Goal: Task Accomplishment & Management: Manage account settings

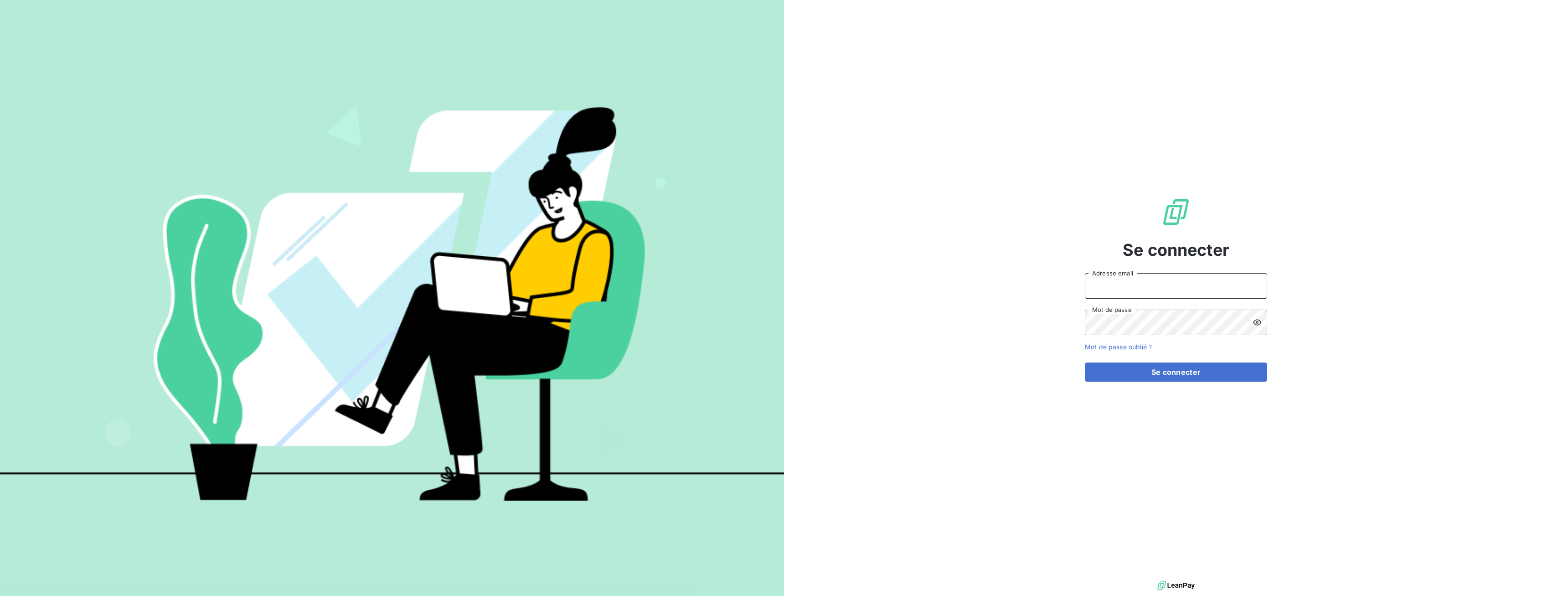
click at [1115, 286] on input "Adresse email" at bounding box center [1176, 286] width 182 height 26
type input "[EMAIL_ADDRESS][DOMAIN_NAME]"
click at [1167, 375] on button "Se connecter" at bounding box center [1176, 372] width 182 height 19
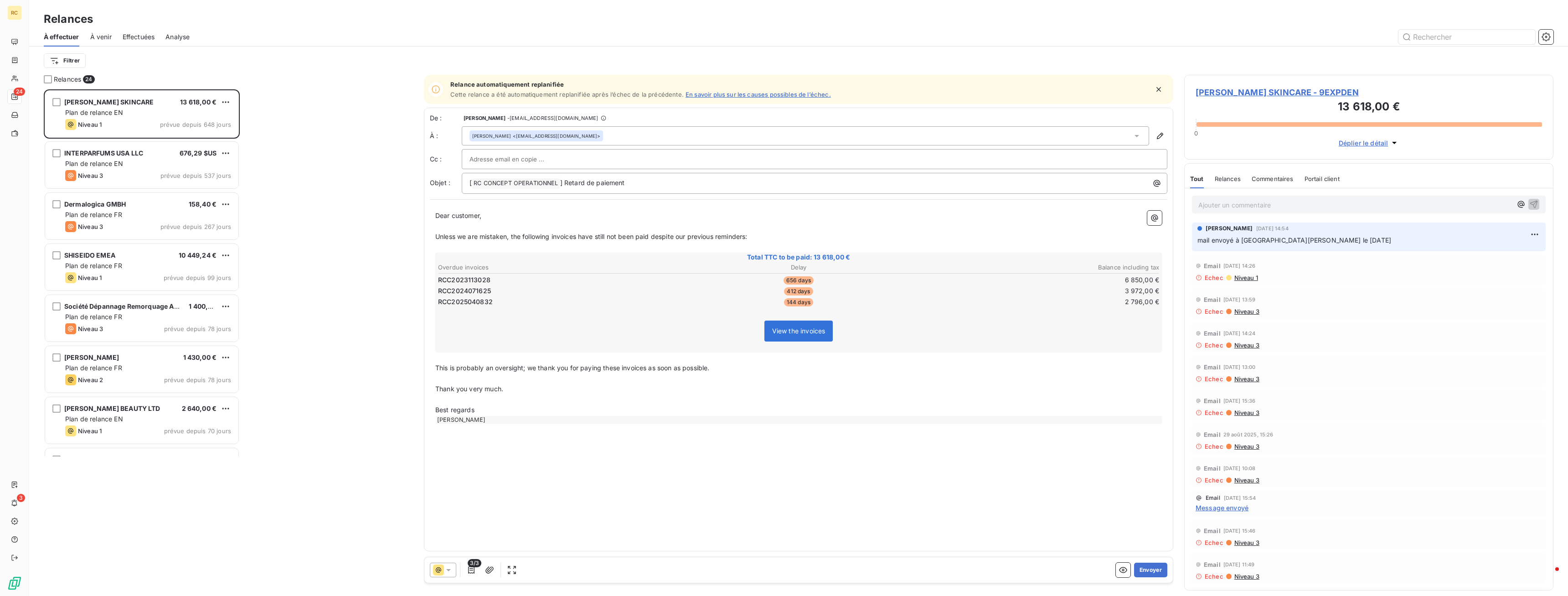
scroll to position [507, 369]
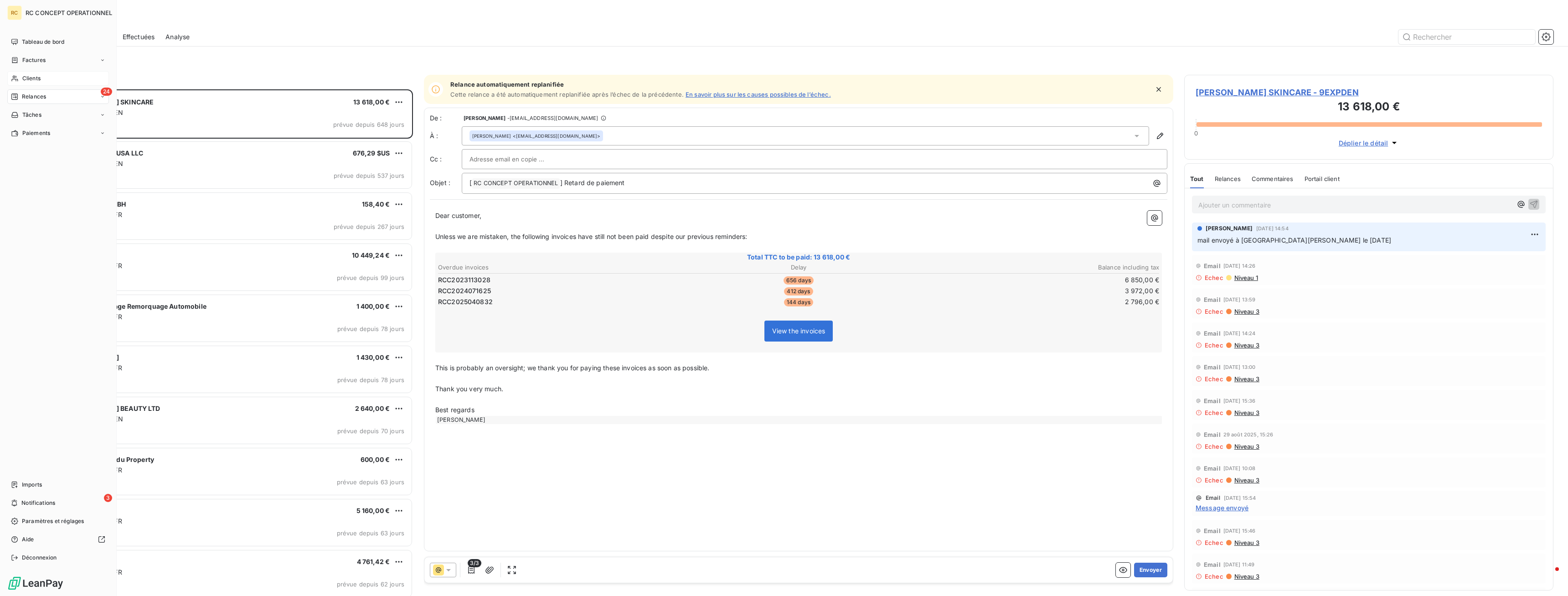
click at [33, 79] on span "Clients" at bounding box center [31, 79] width 18 height 8
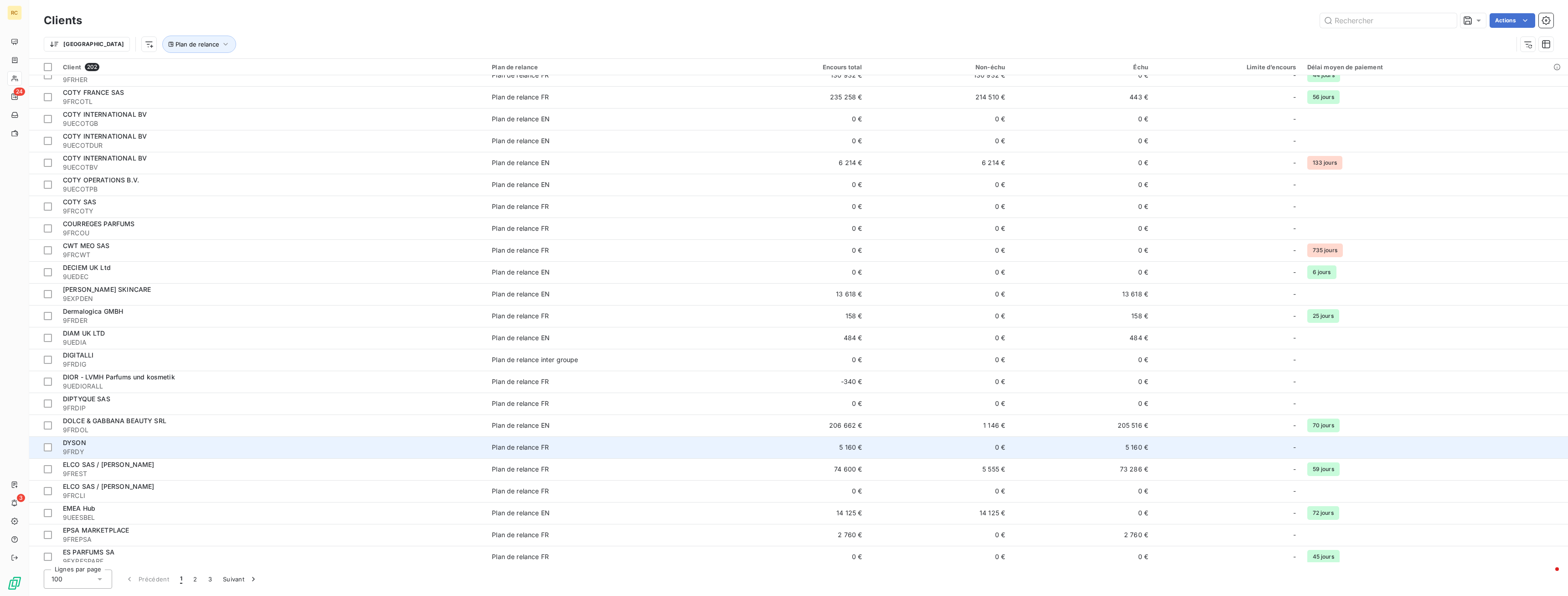
scroll to position [1302, 0]
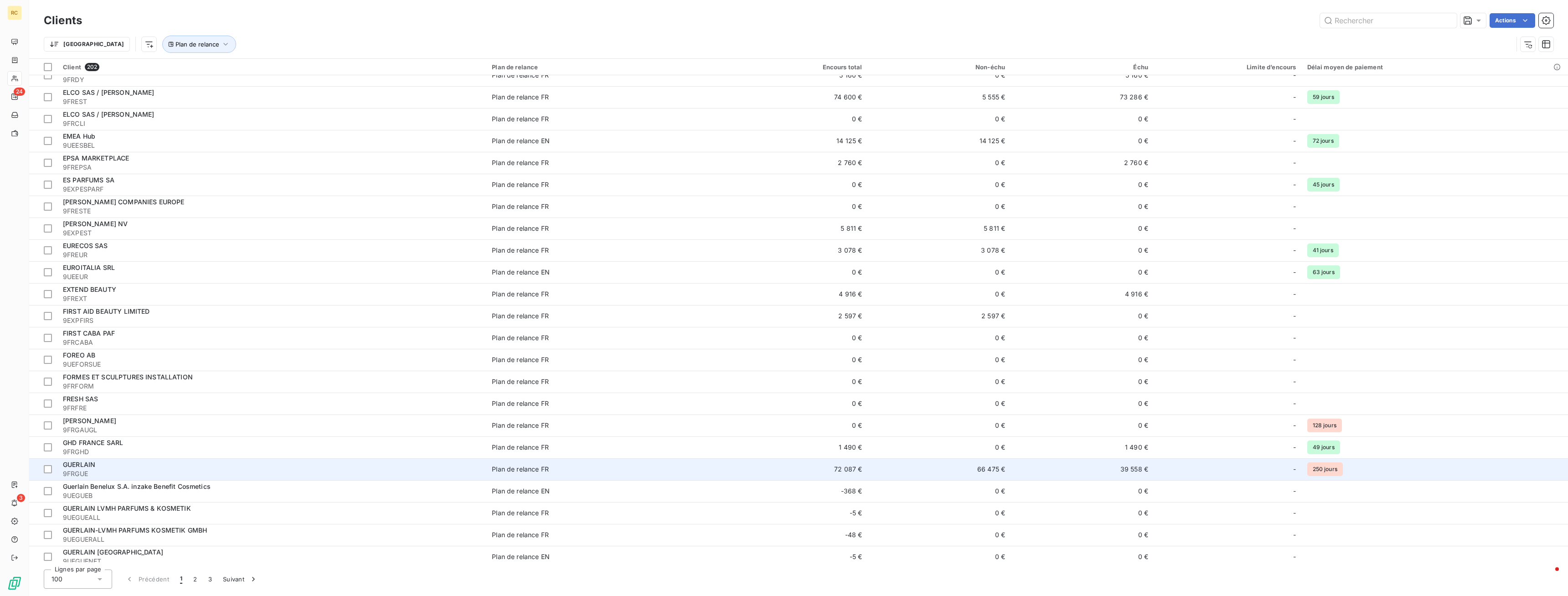
click at [86, 467] on span "GUERLAIN" at bounding box center [79, 464] width 32 height 7
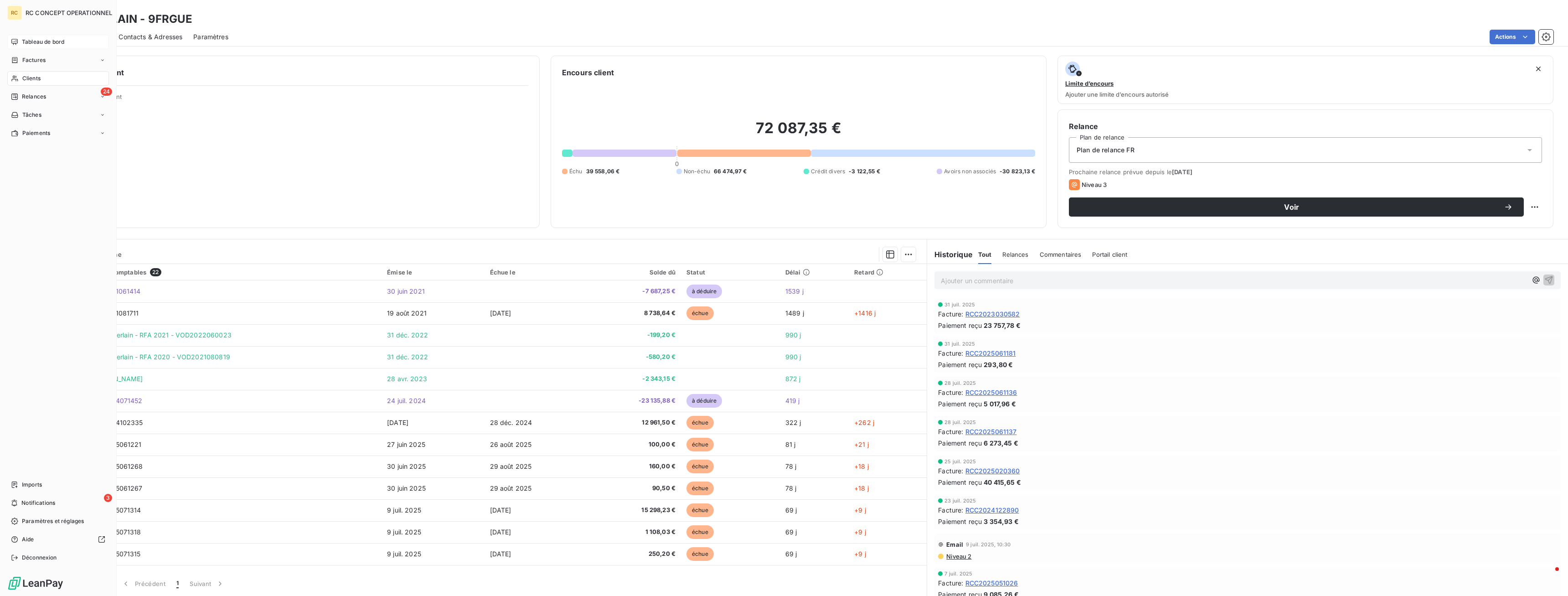
click at [37, 41] on span "Tableau de bord" at bounding box center [42, 42] width 42 height 8
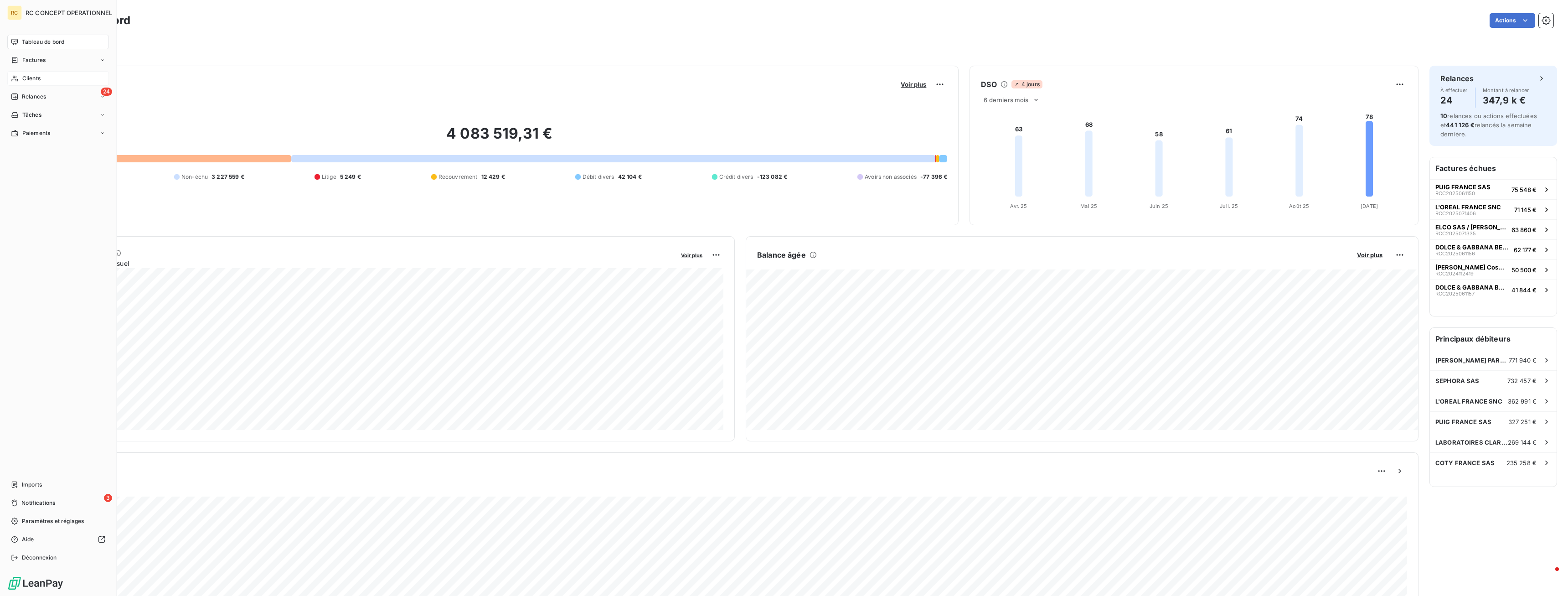
click at [34, 78] on span "Clients" at bounding box center [31, 79] width 18 height 8
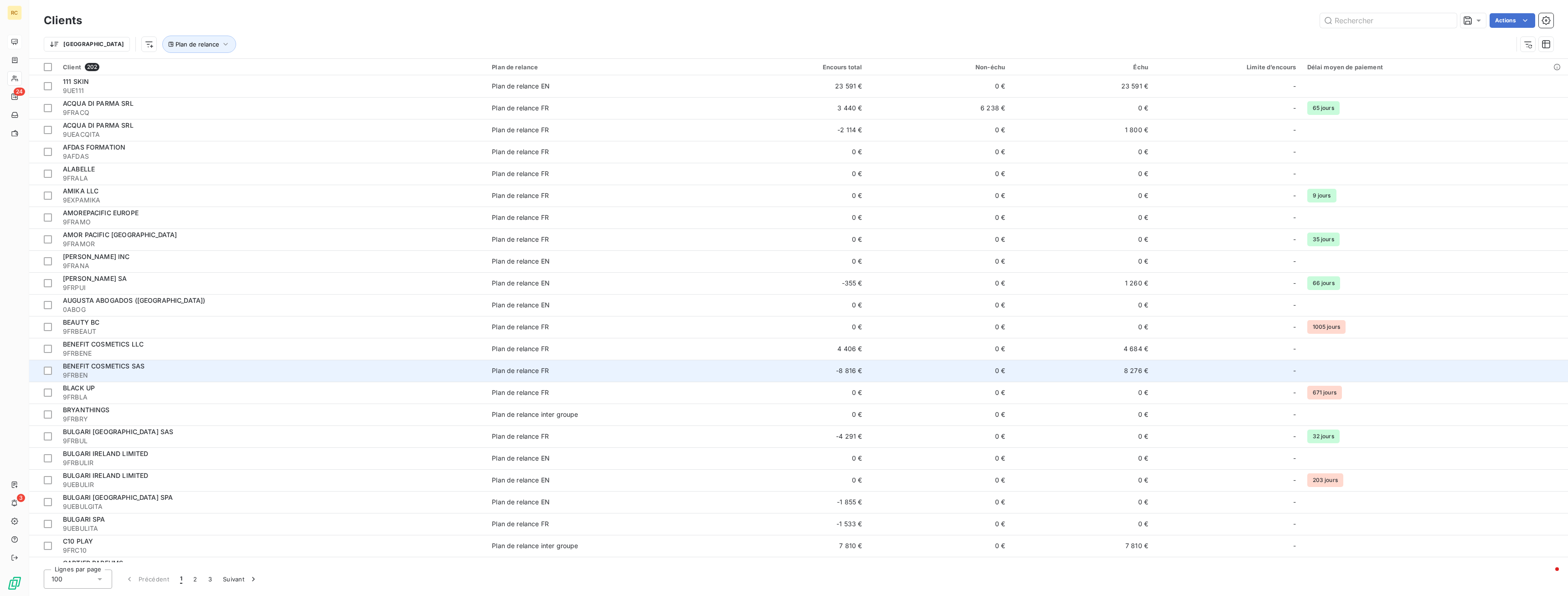
click at [108, 365] on span "BENEFIT COSMETICS SAS" at bounding box center [103, 365] width 82 height 7
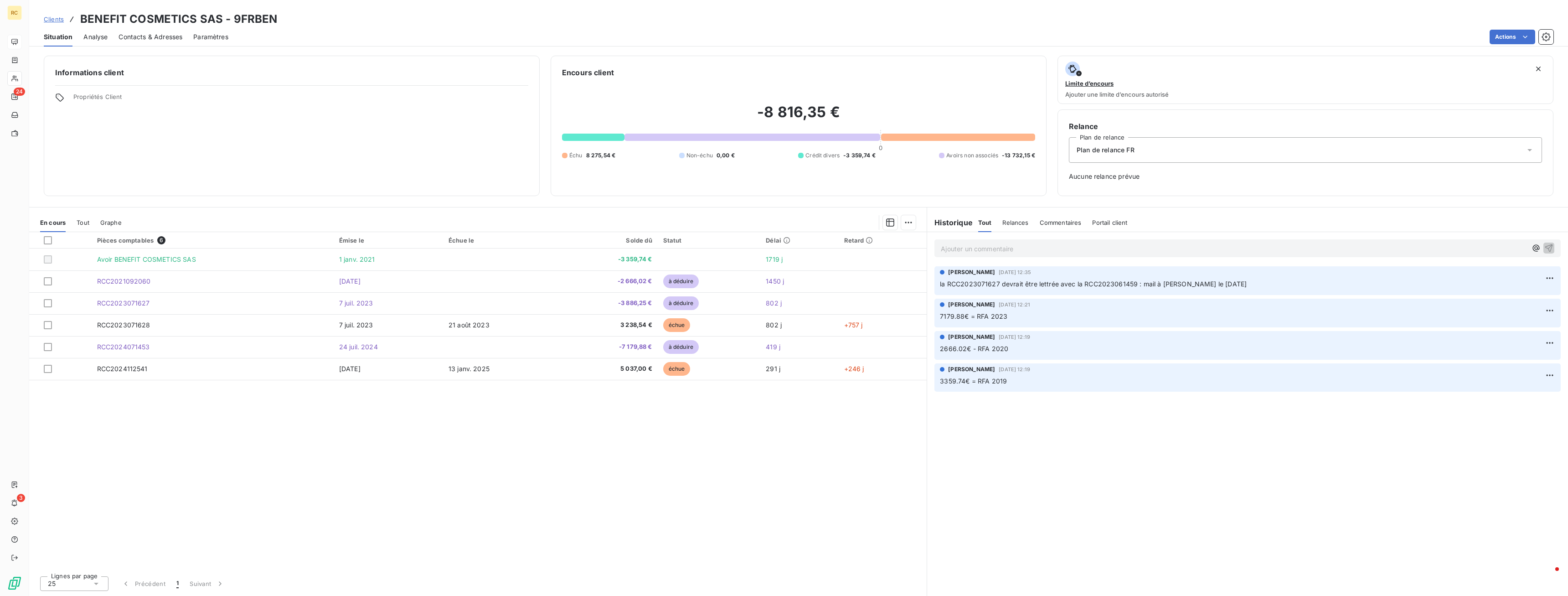
click at [463, 435] on div "Pièces comptables 6 Émise le Échue le Solde dû Statut Délai Retard Avoir BENEFI…" at bounding box center [477, 400] width 898 height 337
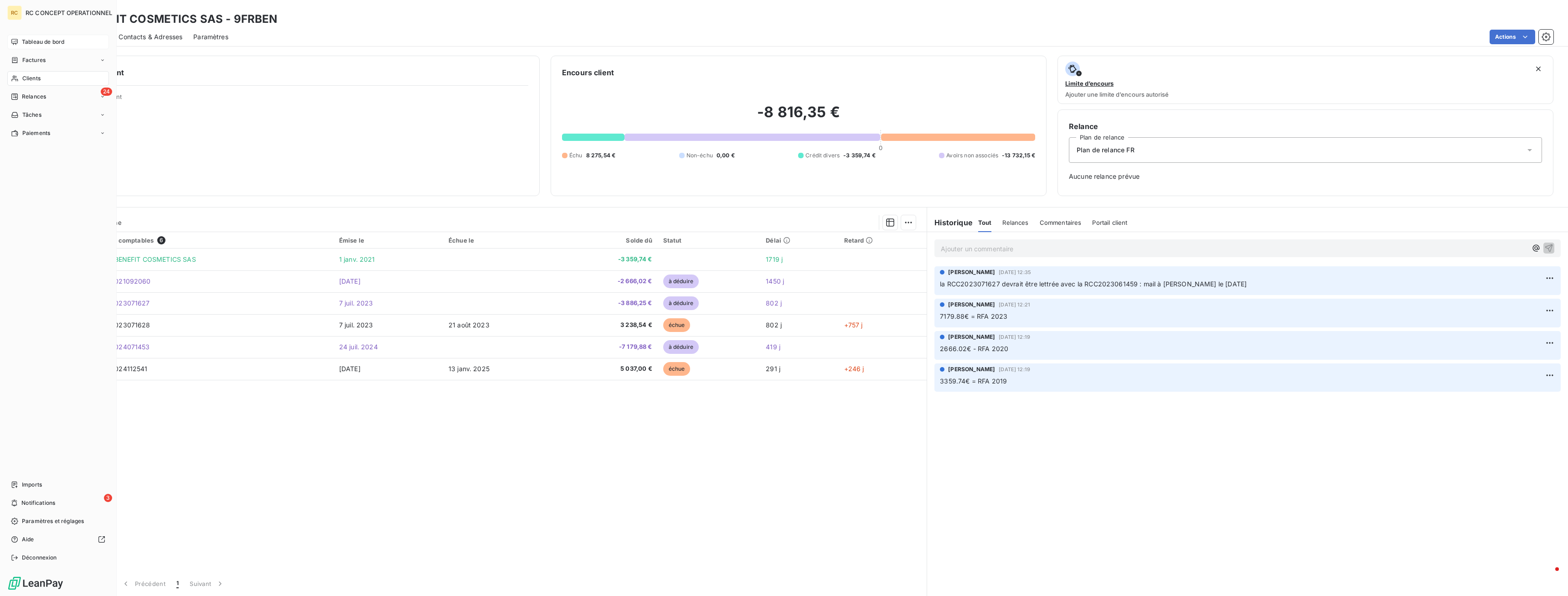
click at [29, 79] on span "Clients" at bounding box center [31, 79] width 18 height 8
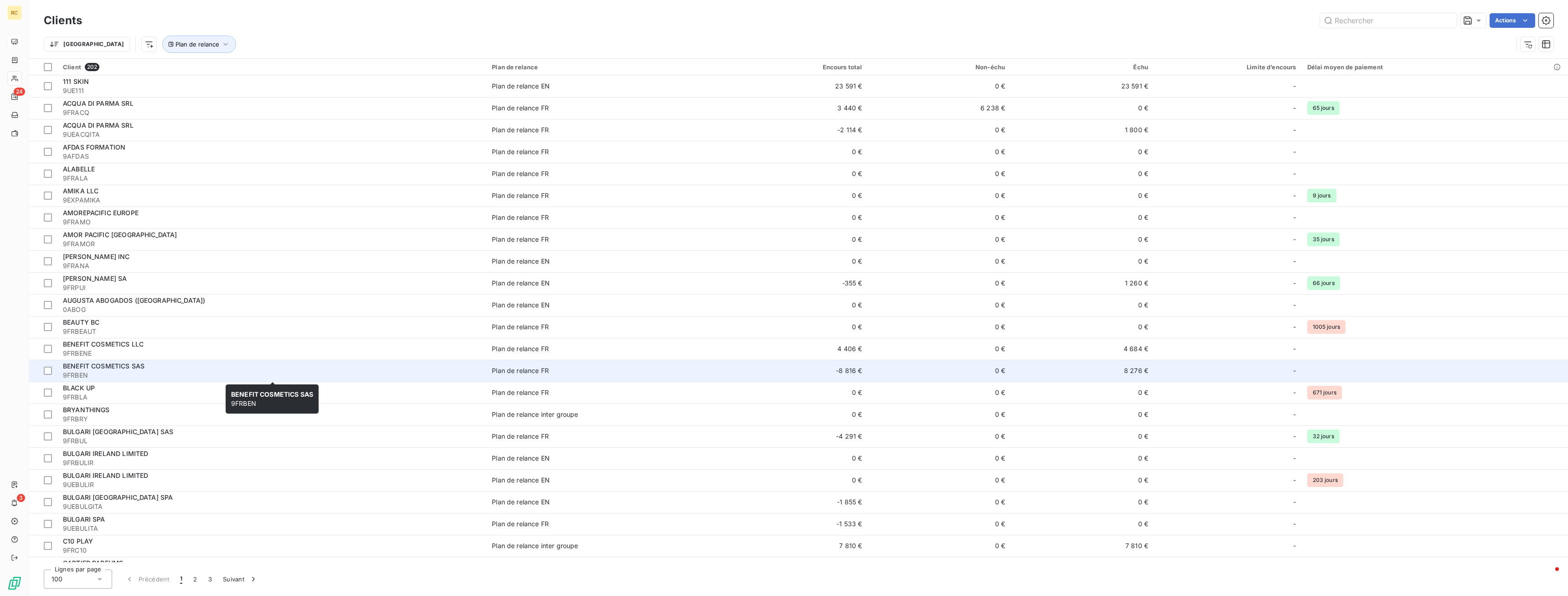
click at [107, 365] on span "BENEFIT COSMETICS SAS" at bounding box center [103, 365] width 82 height 7
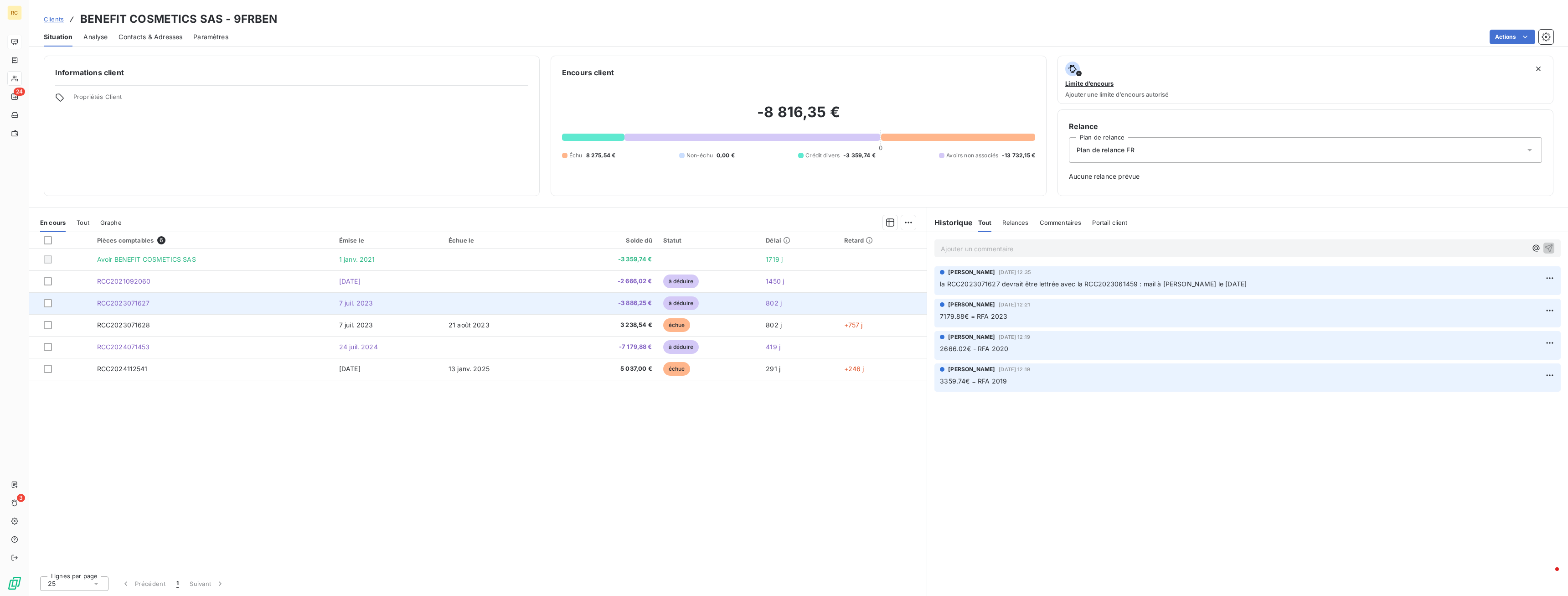
click at [103, 304] on span "RCC2023071627" at bounding box center [123, 302] width 53 height 7
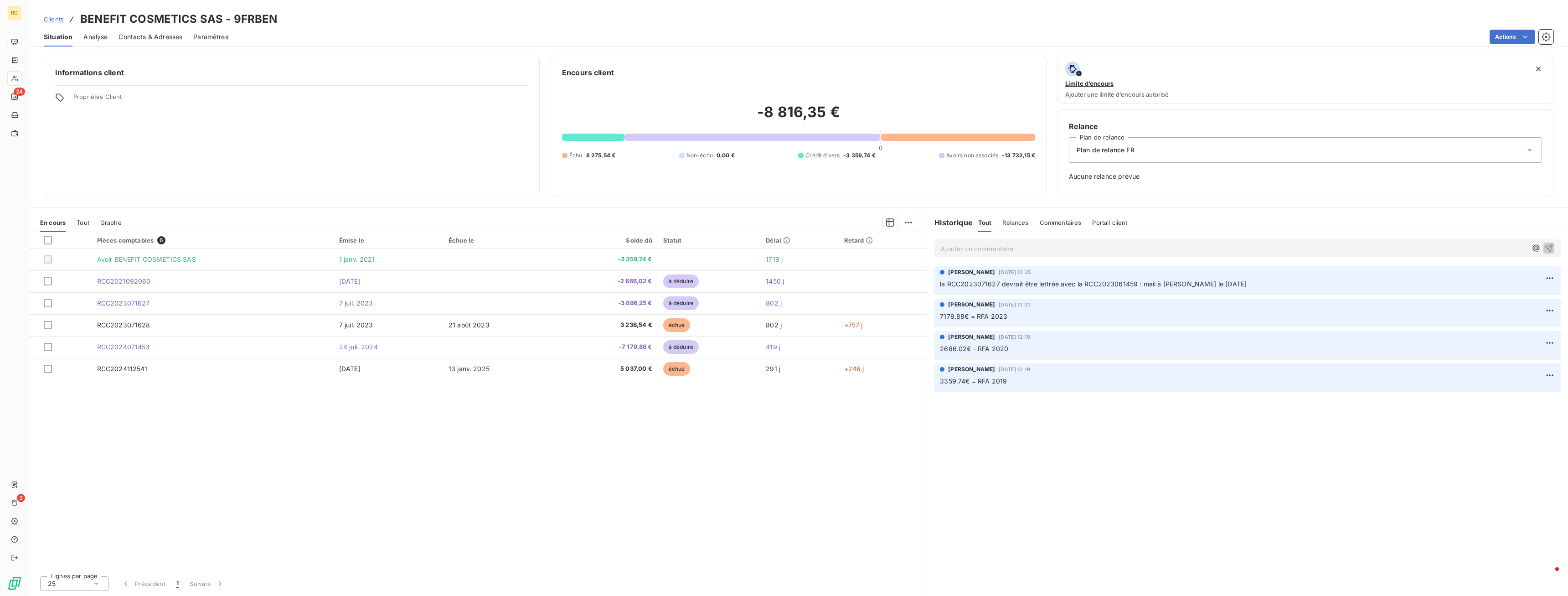
click at [954, 248] on p "Ajouter un commentaire ﻿" at bounding box center [1234, 249] width 586 height 12
click at [1022, 249] on span "Pour résumer, il faudrait fare une facture annulant l'avoir RCC2023071627" at bounding box center [1053, 248] width 226 height 7
click at [1187, 245] on p "Pour résumer, il faudrait faire une facture annulant l'avoir RCC2023071627" at bounding box center [1234, 248] width 586 height 11
click at [1255, 248] on span "Pour résumer, il faudrait faire une facture annulant l'avoir RCC2023071627. Je …" at bounding box center [1140, 248] width 399 height 7
click at [1254, 248] on span "Pour résumer, il faudrait faire une facture annulant l'avoir RCC2023071627. Je …" at bounding box center [1140, 248] width 399 height 7
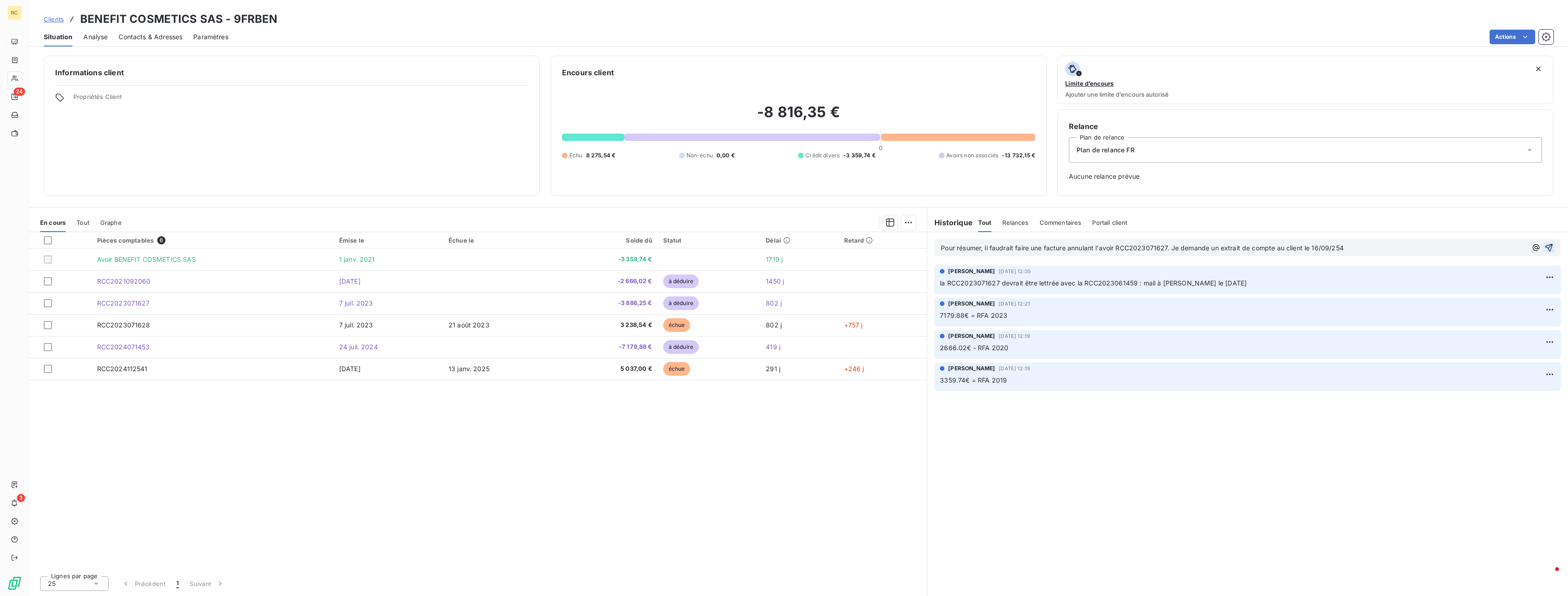
click at [1549, 246] on icon "button" at bounding box center [1549, 248] width 9 height 9
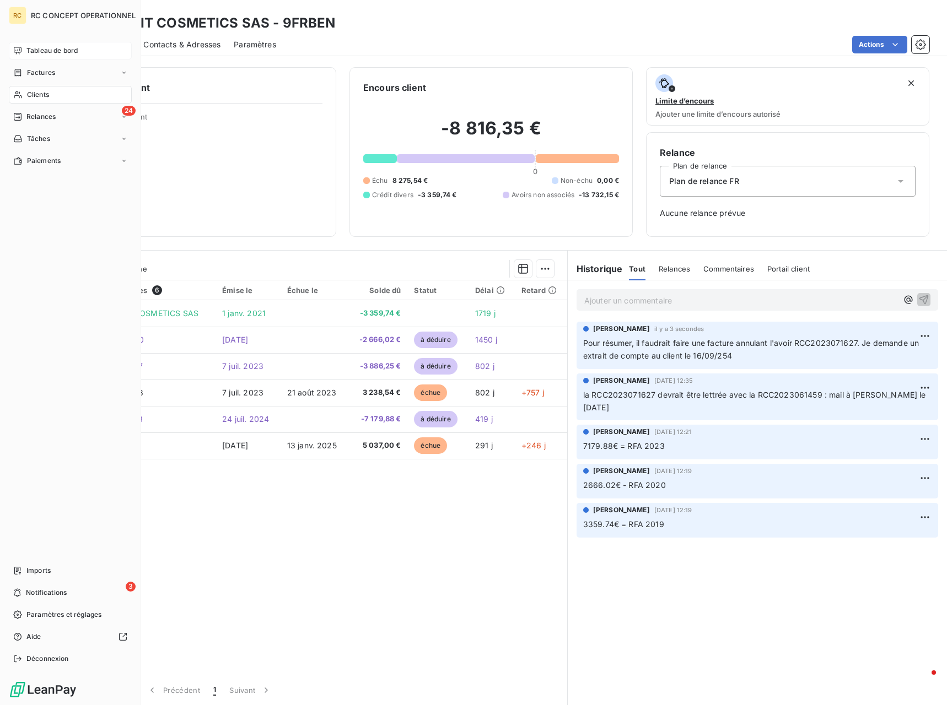
click at [41, 94] on span "Clients" at bounding box center [38, 95] width 22 height 10
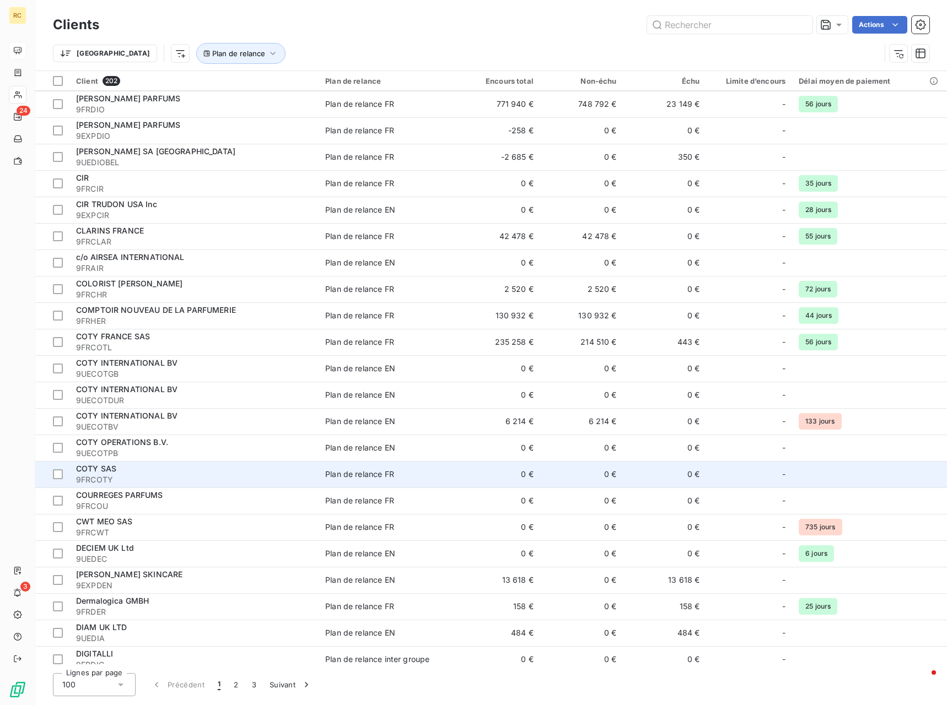
scroll to position [843, 0]
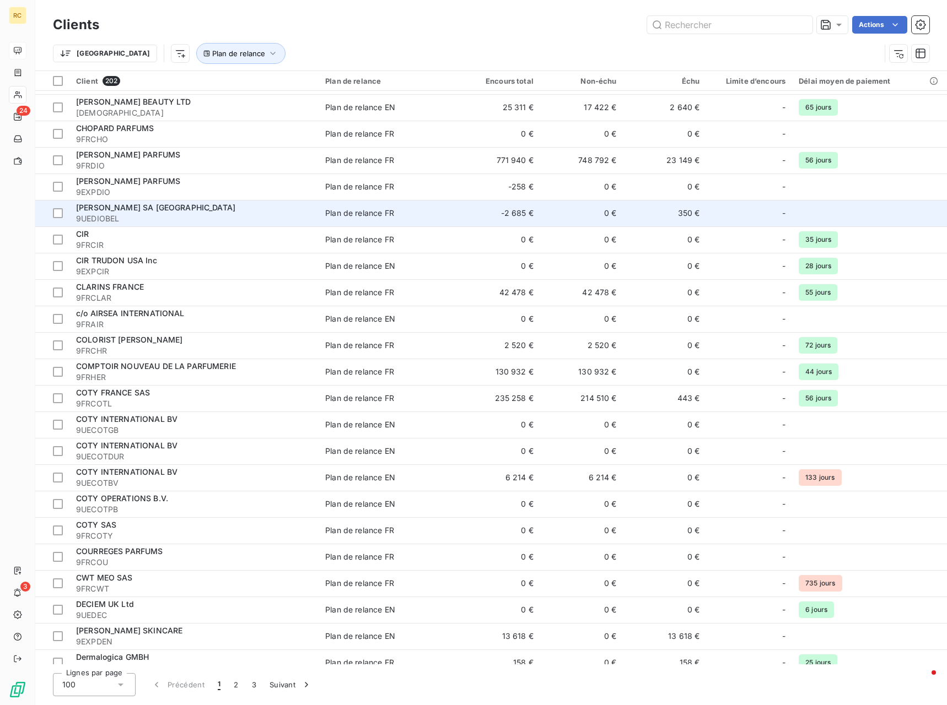
click at [105, 210] on span "[PERSON_NAME] SA [GEOGRAPHIC_DATA]" at bounding box center [155, 207] width 159 height 9
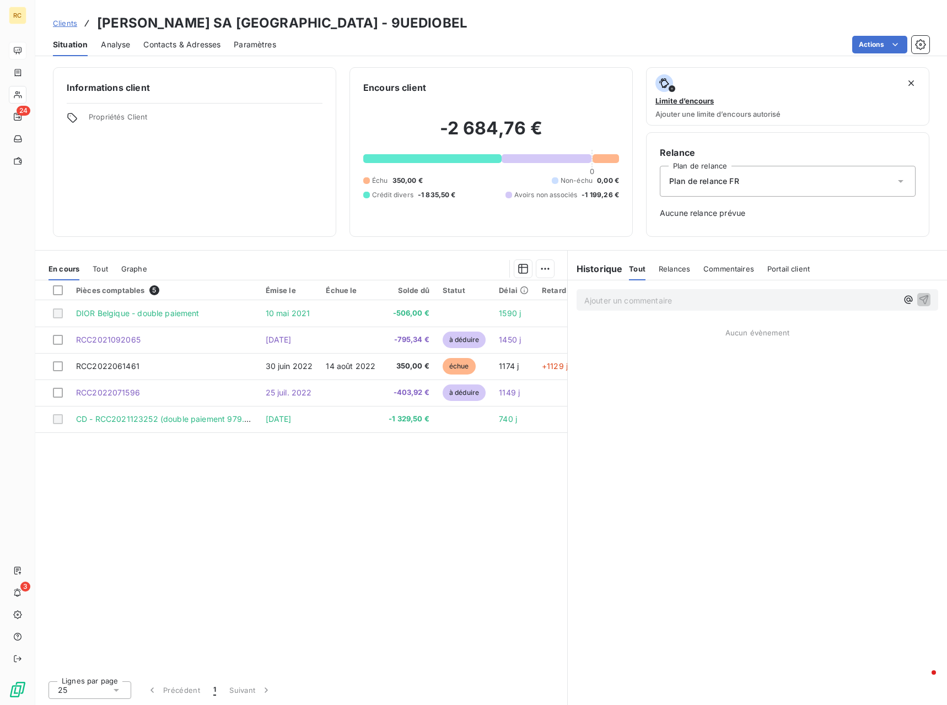
click at [623, 305] on p "Ajouter un commentaire ﻿" at bounding box center [740, 301] width 313 height 14
click at [921, 300] on icon "button" at bounding box center [923, 305] width 11 height 11
